Goal: Task Accomplishment & Management: Manage account settings

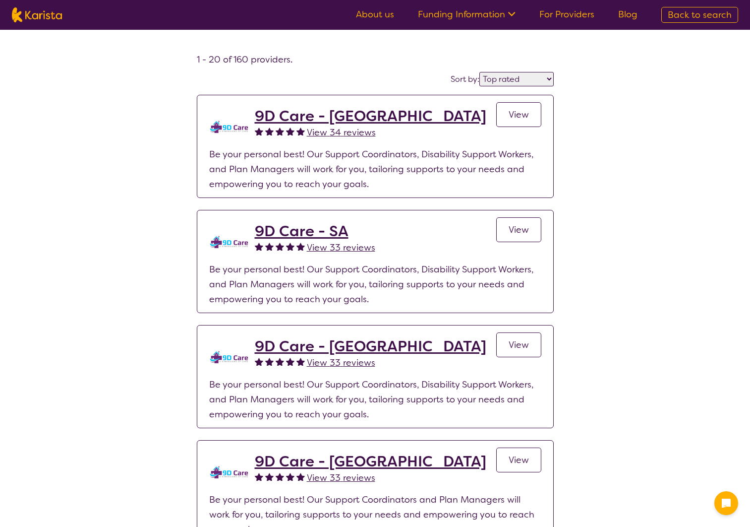
select select "by_score"
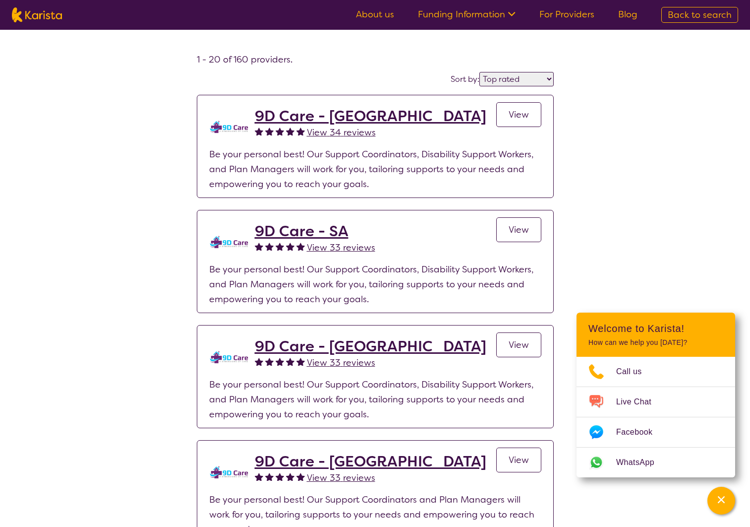
click at [573, 17] on link "For Providers" at bounding box center [567, 14] width 55 height 12
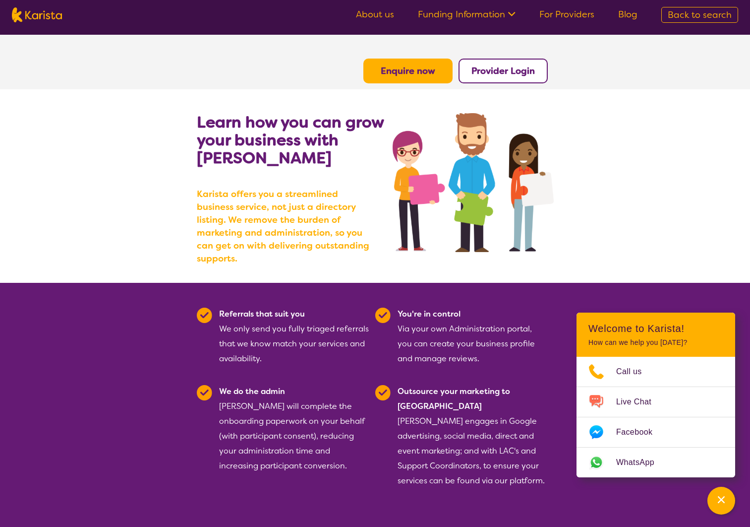
click at [489, 75] on b "Provider Login" at bounding box center [503, 71] width 63 height 12
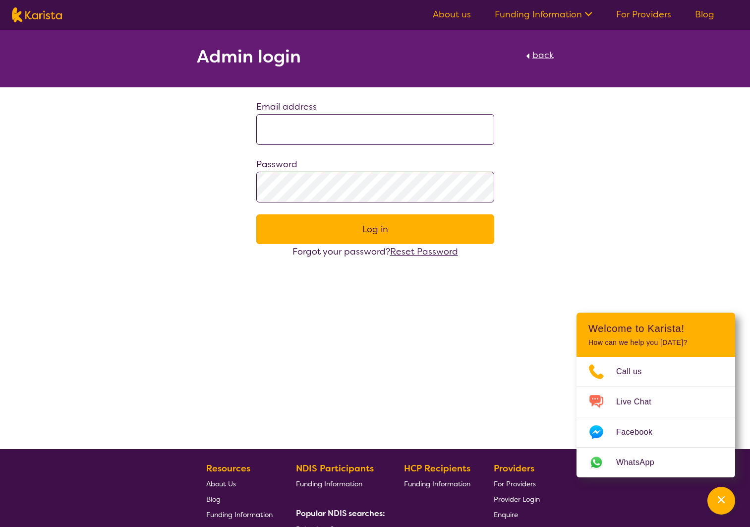
click at [369, 135] on input at bounding box center [375, 129] width 238 height 31
type input "**********"
click at [256, 214] on button "Log in" at bounding box center [375, 229] width 238 height 30
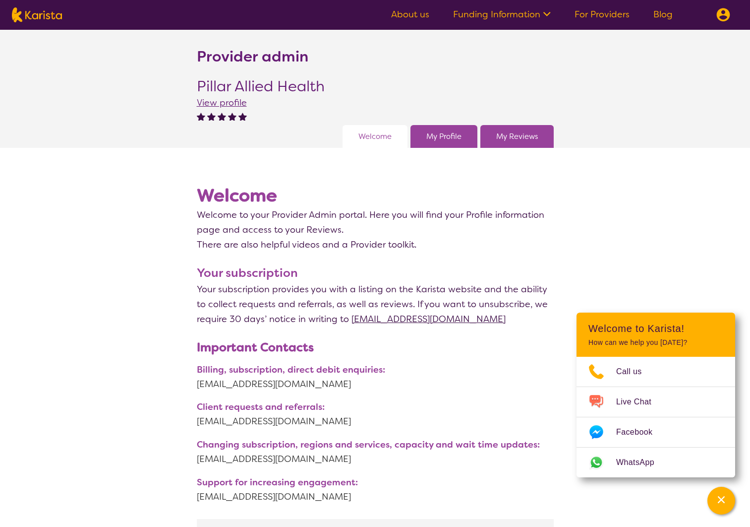
click at [442, 137] on link "My Profile" at bounding box center [444, 136] width 35 height 15
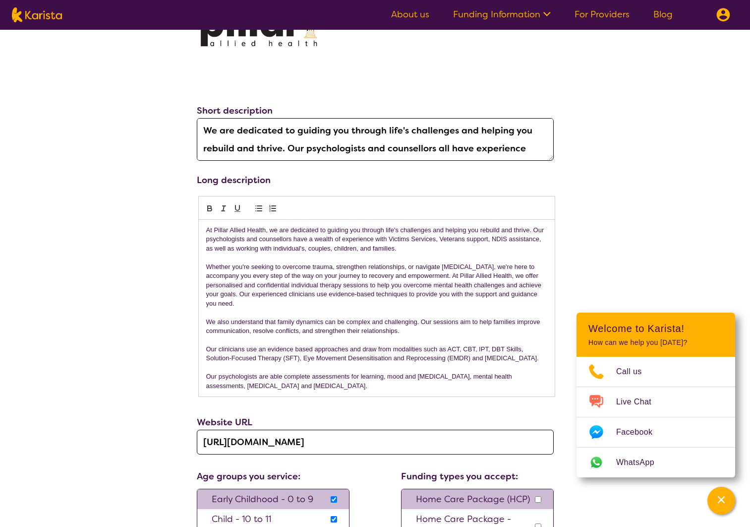
scroll to position [406, 0]
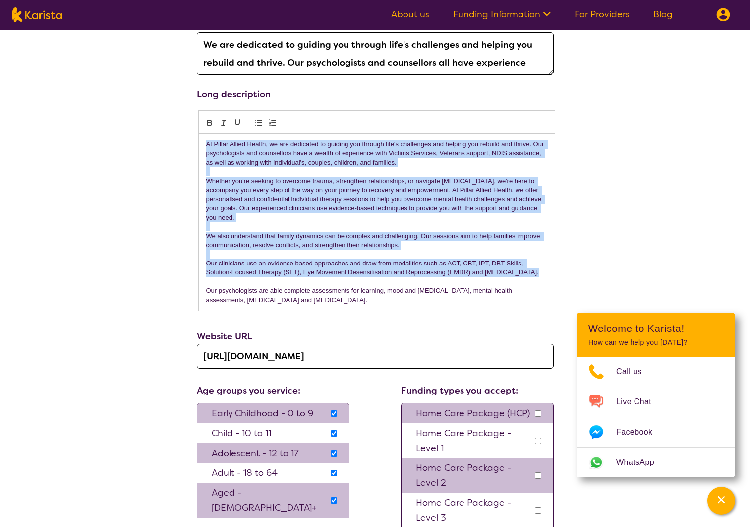
drag, startPoint x: 206, startPoint y: 146, endPoint x: 536, endPoint y: 274, distance: 354.5
click at [536, 274] on div "At Pillar Allied Health, we are dedicated to guiding you through life's challen…" at bounding box center [377, 222] width 356 height 177
copy div "At Pillar Allied Health, we are dedicated to guiding you through life's challen…"
